Goal: Transaction & Acquisition: Purchase product/service

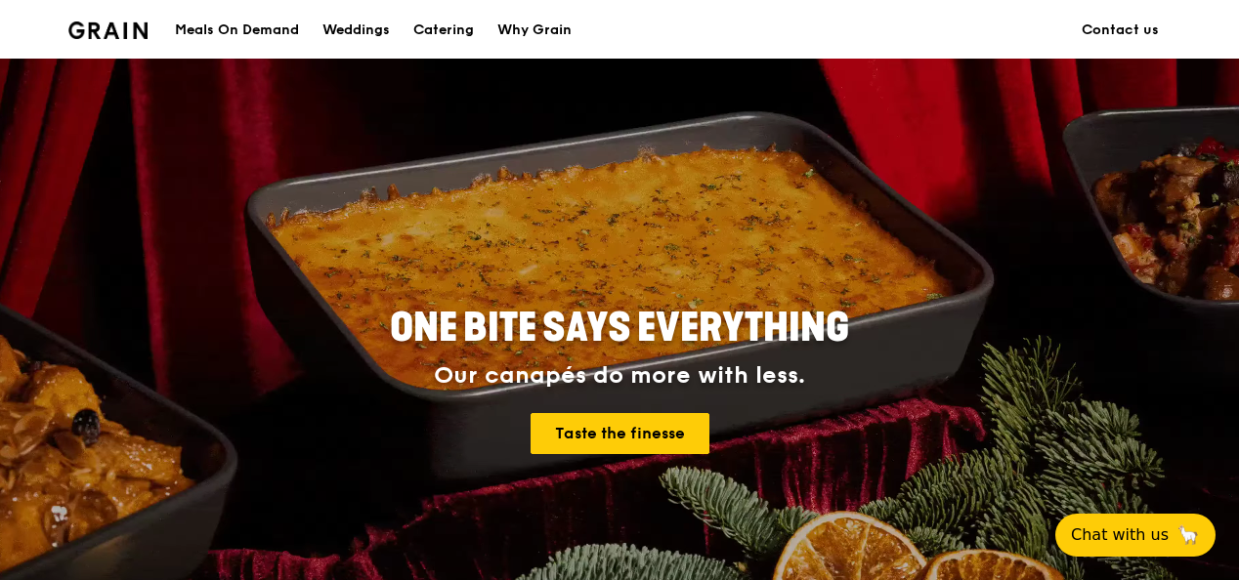
scroll to position [39, 0]
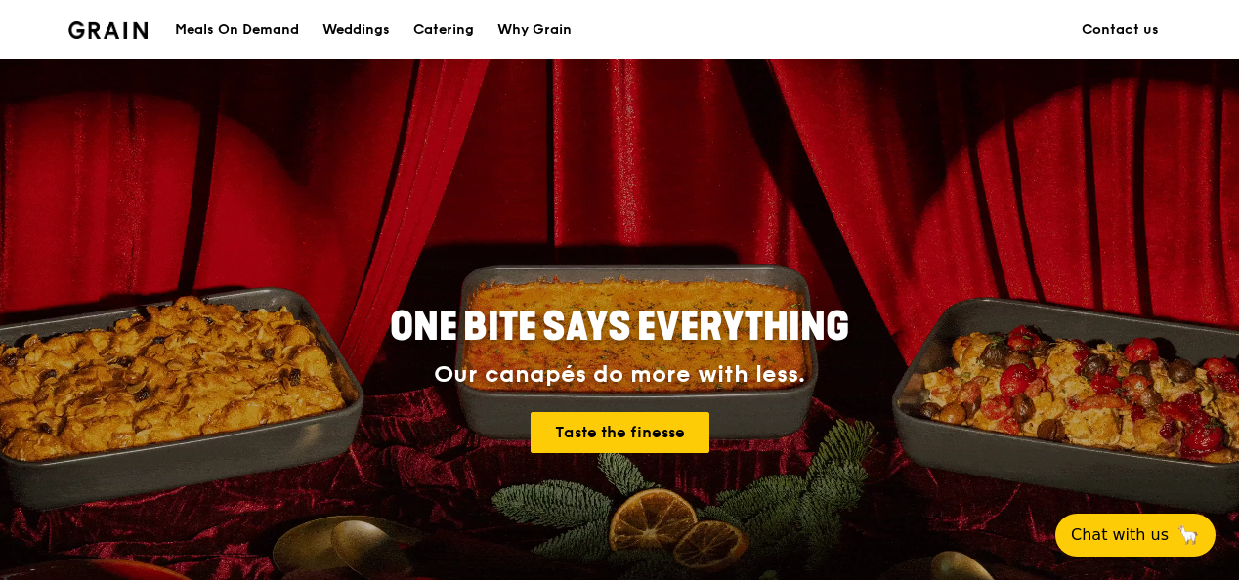
click at [254, 23] on div "Meals On Demand" at bounding box center [237, 30] width 124 height 59
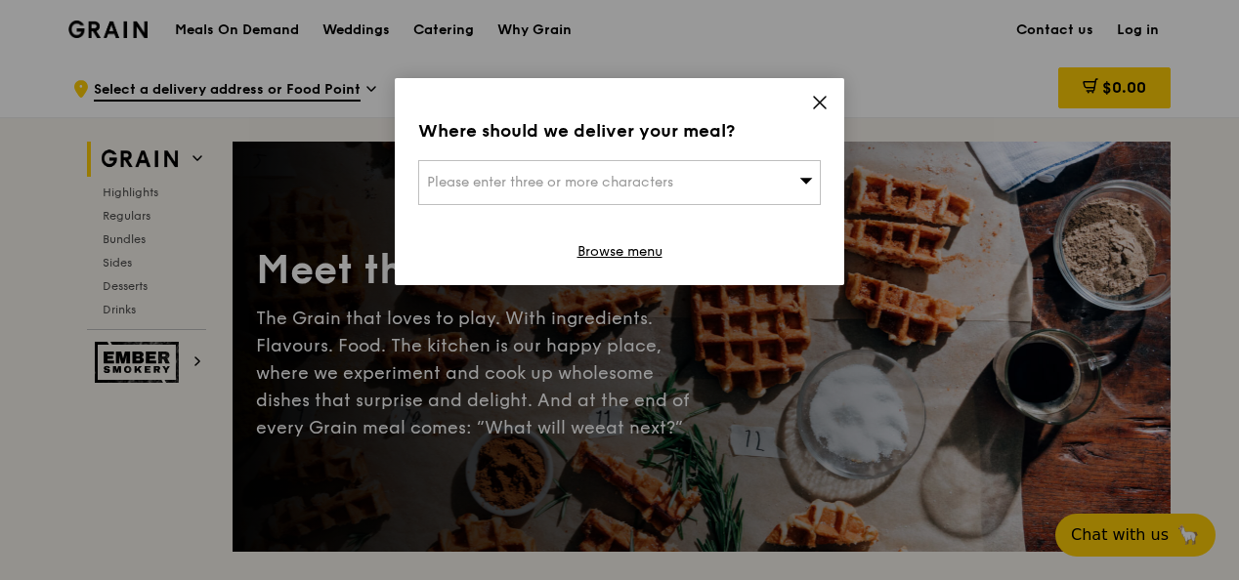
click at [819, 104] on icon at bounding box center [820, 103] width 12 height 12
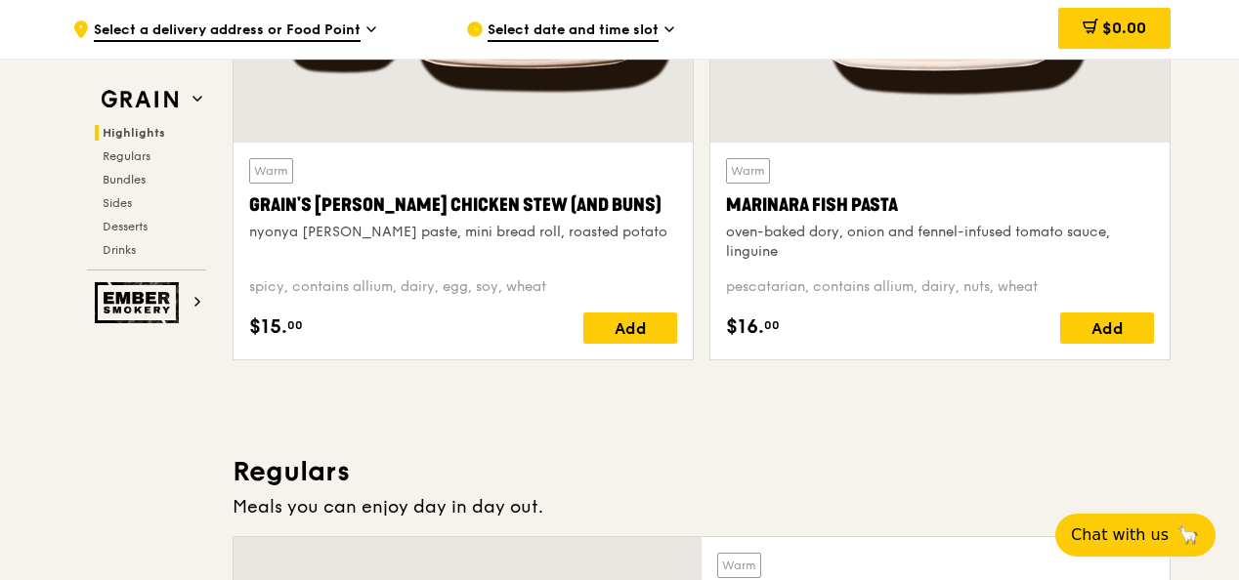
scroll to position [978, 0]
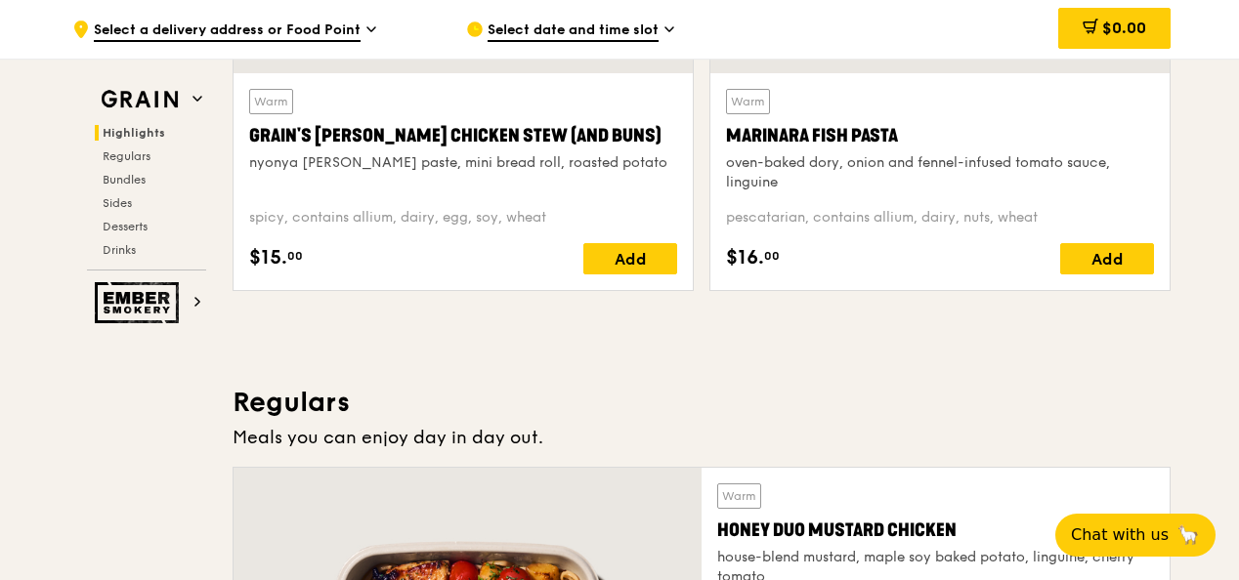
click at [922, 394] on h3 "Regulars" at bounding box center [701, 402] width 938 height 35
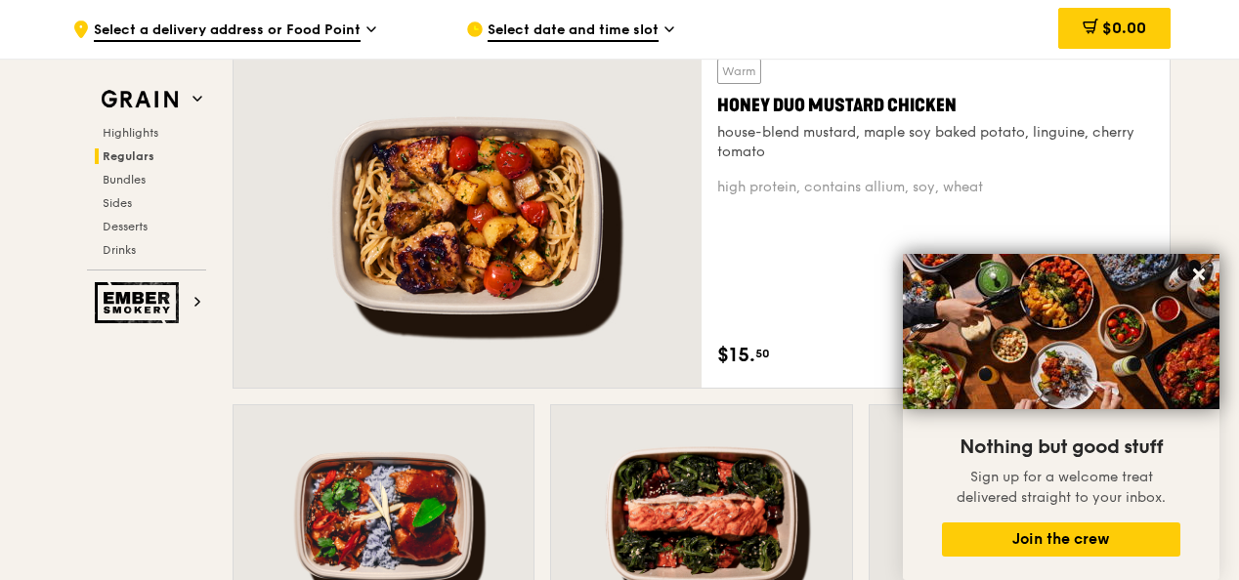
scroll to position [1369, 0]
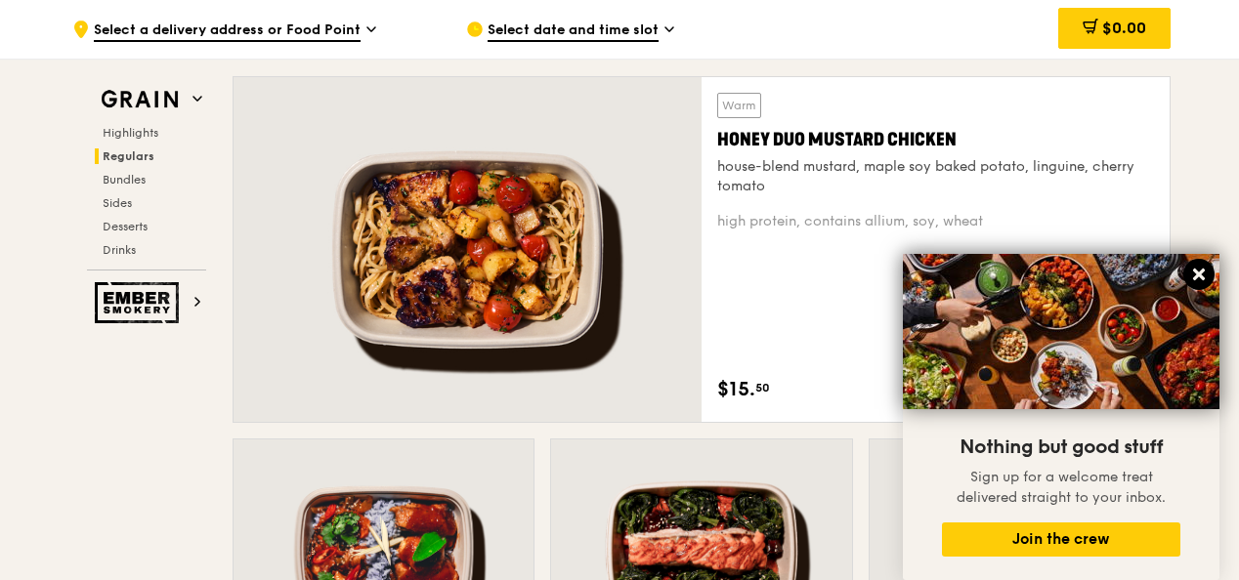
click at [1199, 269] on icon at bounding box center [1199, 275] width 18 height 18
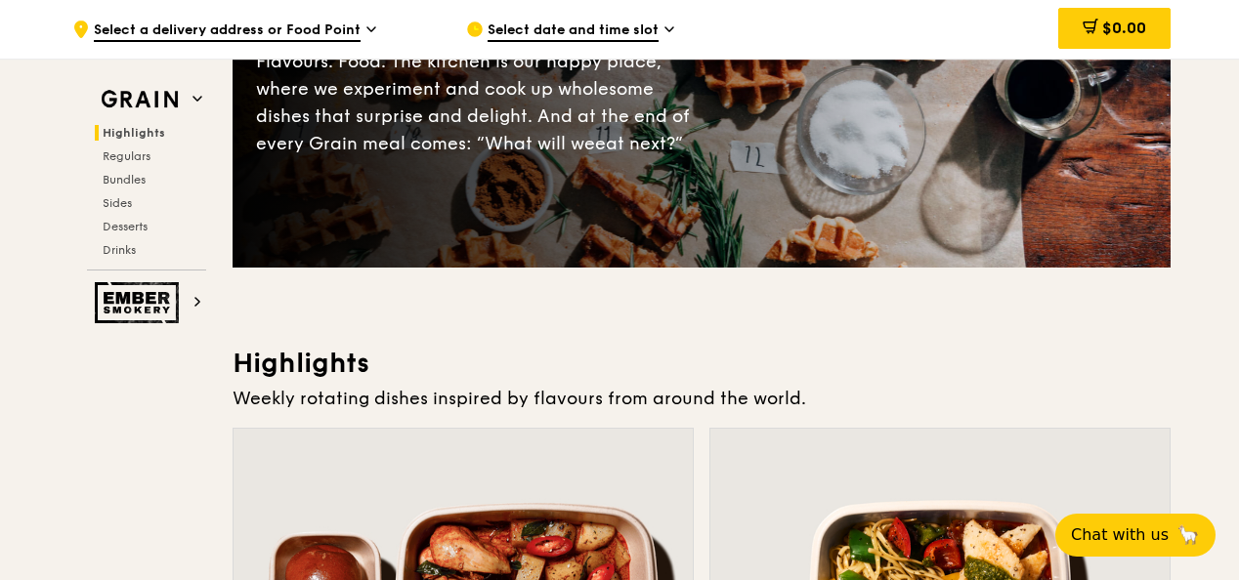
scroll to position [0, 0]
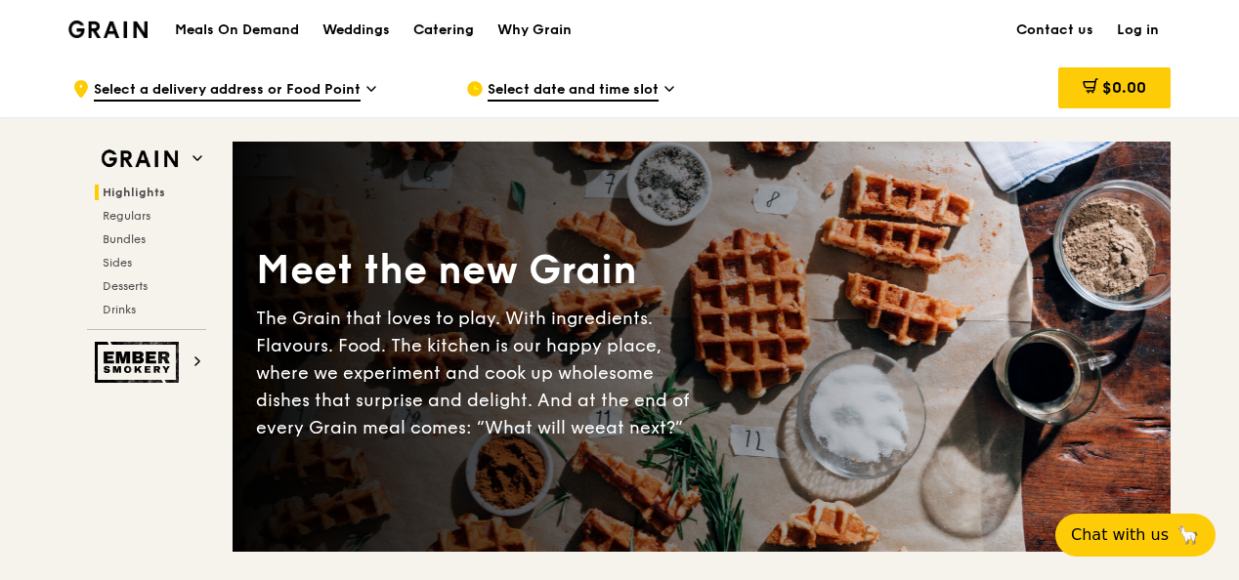
click at [470, 29] on div "Catering" at bounding box center [443, 30] width 61 height 59
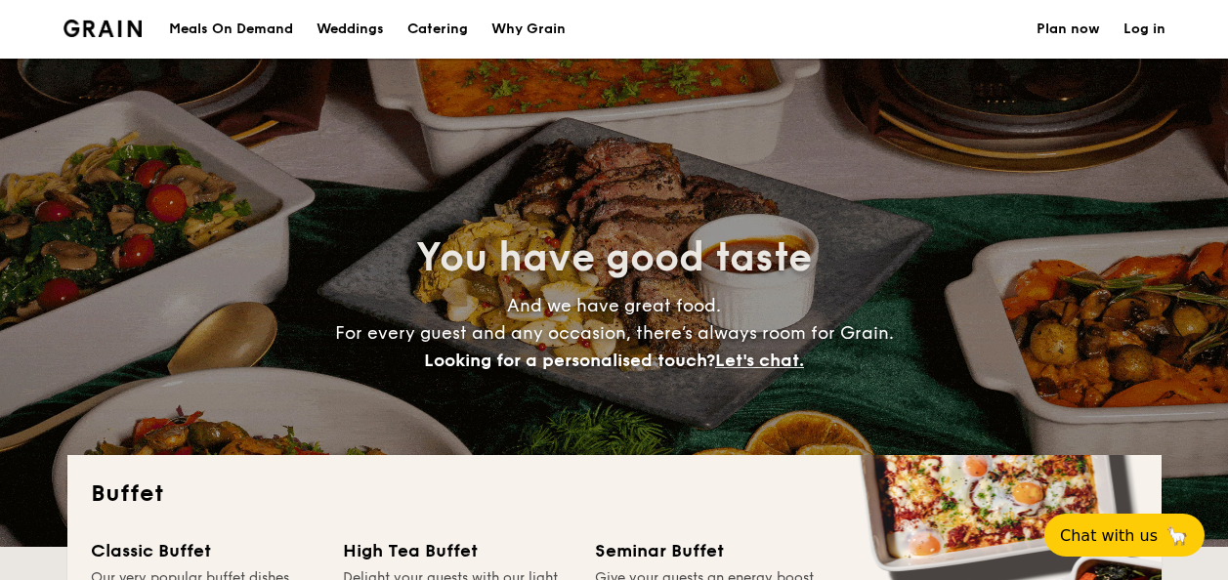
select select
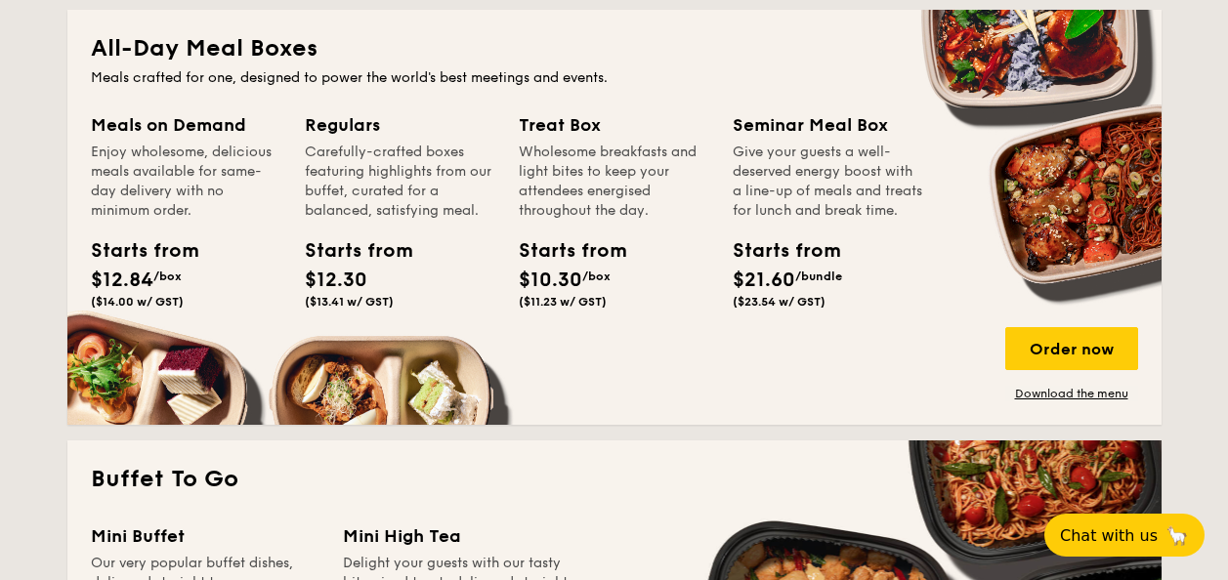
scroll to position [781, 0]
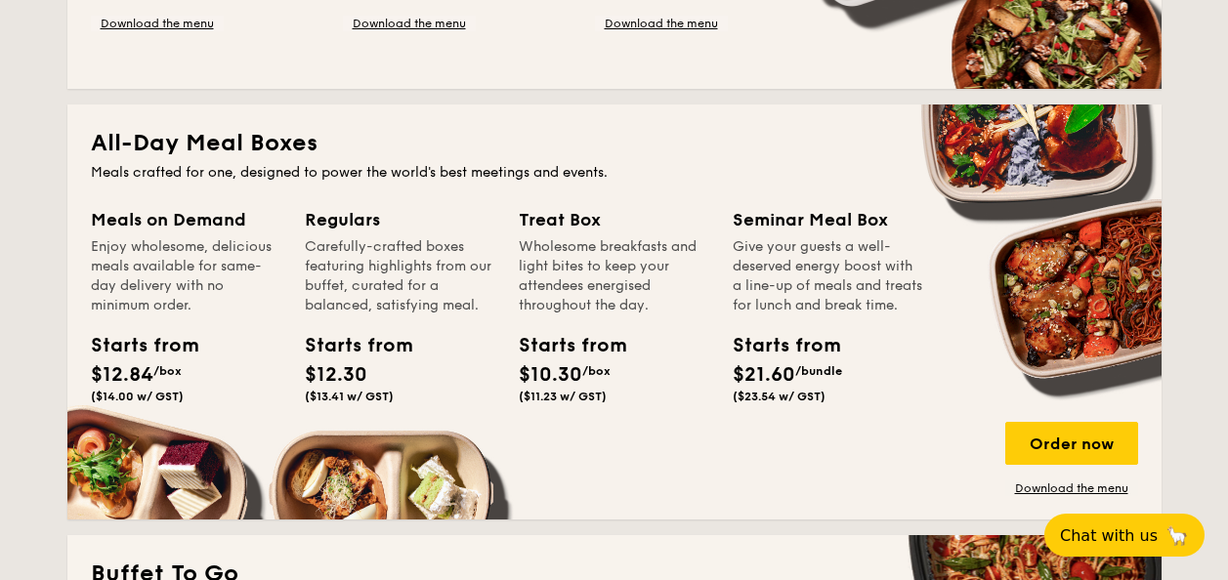
click at [375, 361] on div "Starts from $12.30 ($13.41 w/ GST)" at bounding box center [349, 367] width 88 height 72
click at [1074, 440] on div "Order now" at bounding box center [1071, 443] width 133 height 43
